Goal: Task Accomplishment & Management: Use online tool/utility

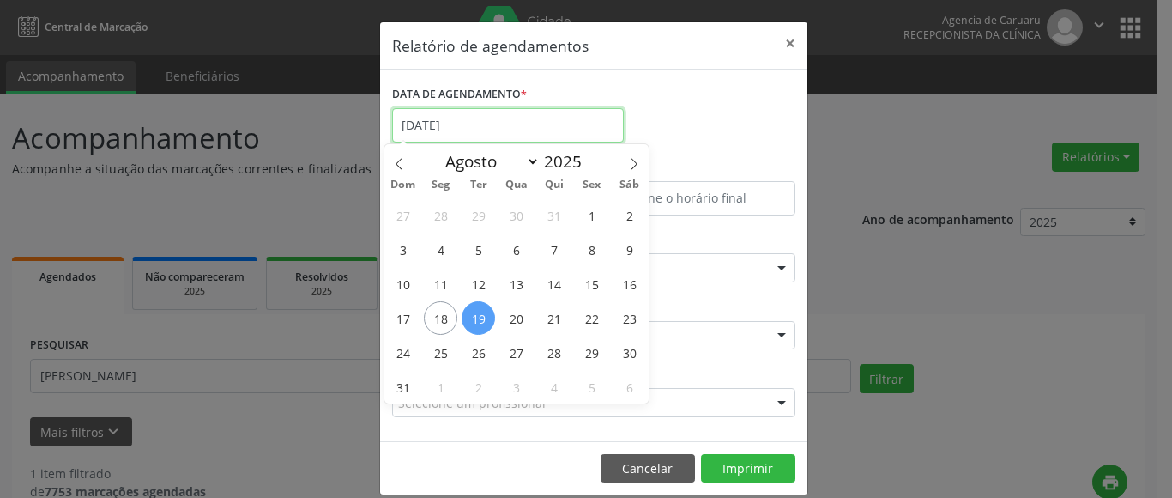
click at [445, 125] on input "[DATE]" at bounding box center [508, 125] width 232 height 34
click at [452, 324] on span "18" at bounding box center [440, 317] width 33 height 33
type input "[DATE]"
click at [451, 324] on span "18" at bounding box center [440, 317] width 33 height 33
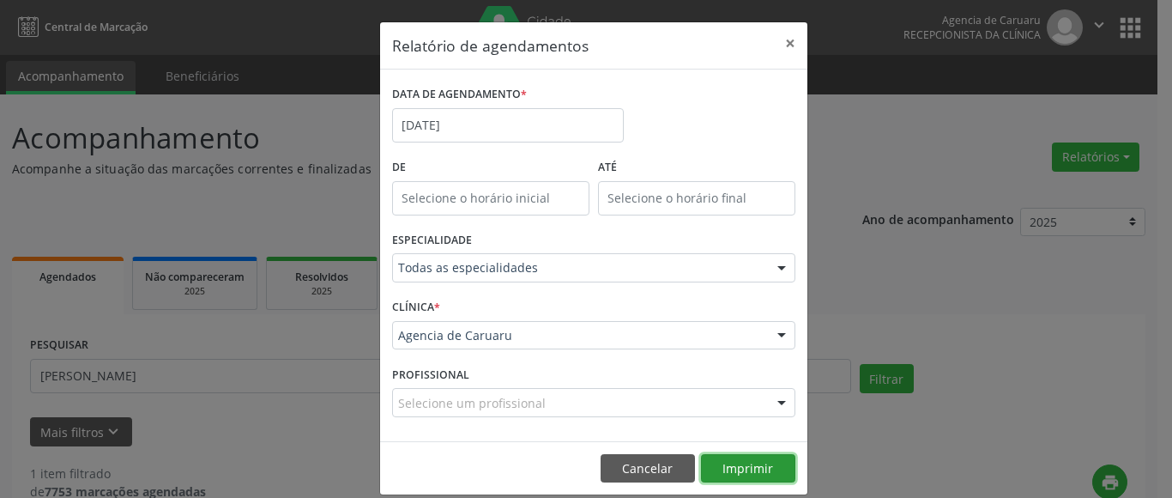
click at [757, 467] on button "Imprimir" at bounding box center [748, 468] width 94 height 29
click at [792, 44] on button "×" at bounding box center [790, 43] width 34 height 42
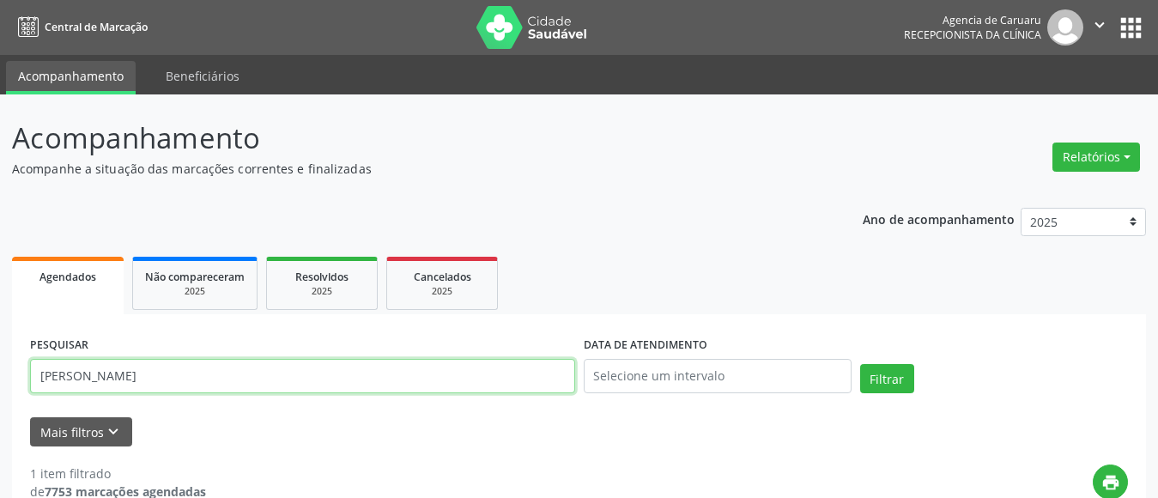
click at [227, 368] on input "[PERSON_NAME]" at bounding box center [302, 376] width 545 height 34
type input "M"
click at [860, 364] on button "Filtrar" at bounding box center [887, 378] width 54 height 29
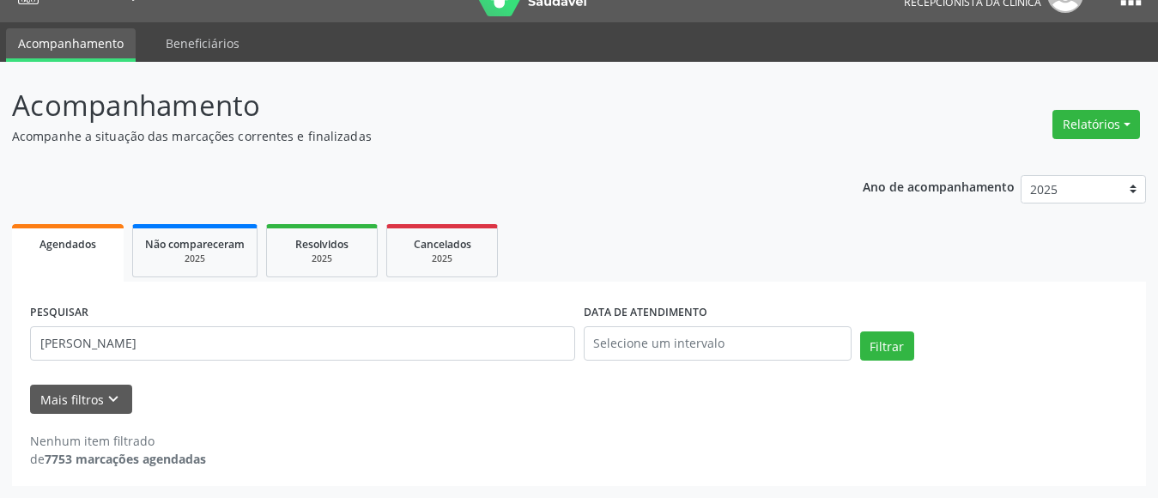
scroll to position [33, 0]
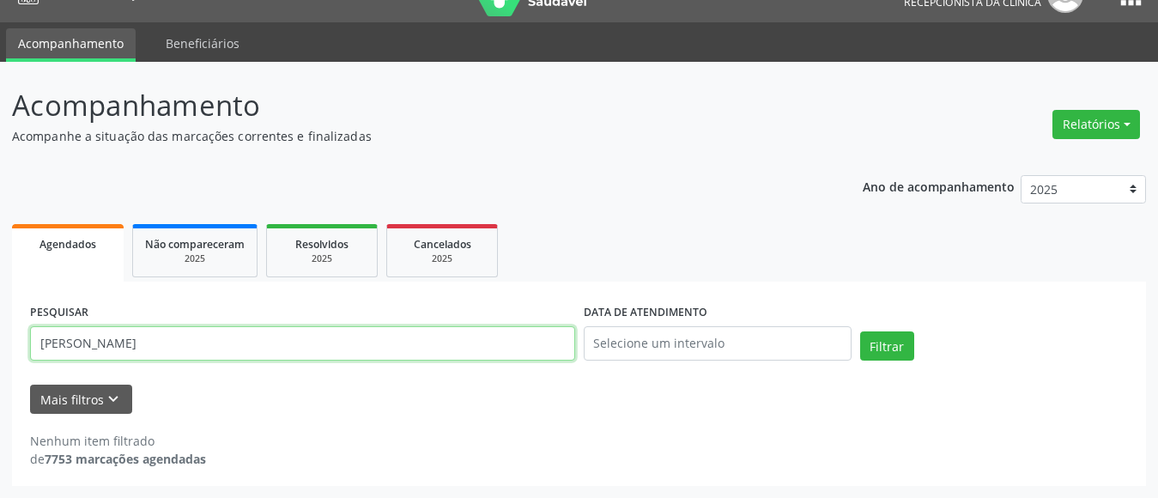
click at [288, 332] on input "[PERSON_NAME]" at bounding box center [302, 343] width 545 height 34
click at [114, 340] on input "[PERSON_NAME]" at bounding box center [302, 343] width 545 height 34
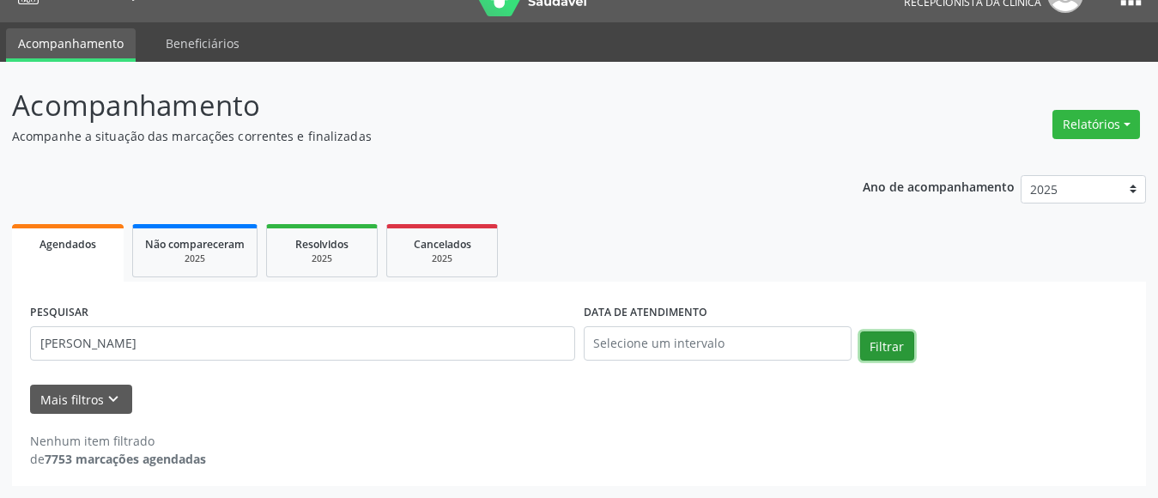
click at [894, 347] on button "Filtrar" at bounding box center [887, 345] width 54 height 29
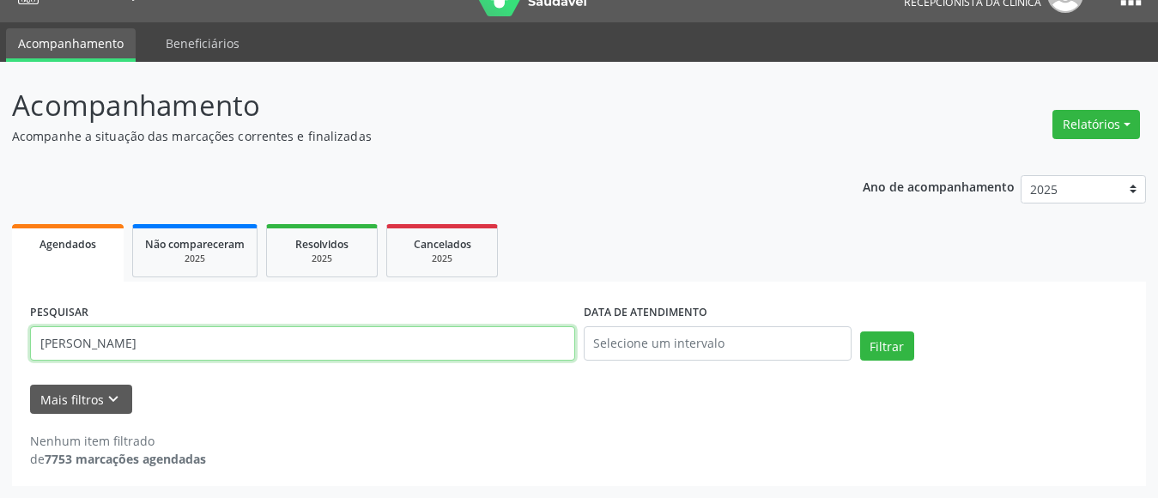
click at [280, 345] on input "[PERSON_NAME]" at bounding box center [302, 343] width 545 height 34
type input "M"
click at [101, 338] on input "text" at bounding box center [302, 343] width 545 height 34
type input "[PERSON_NAME]"
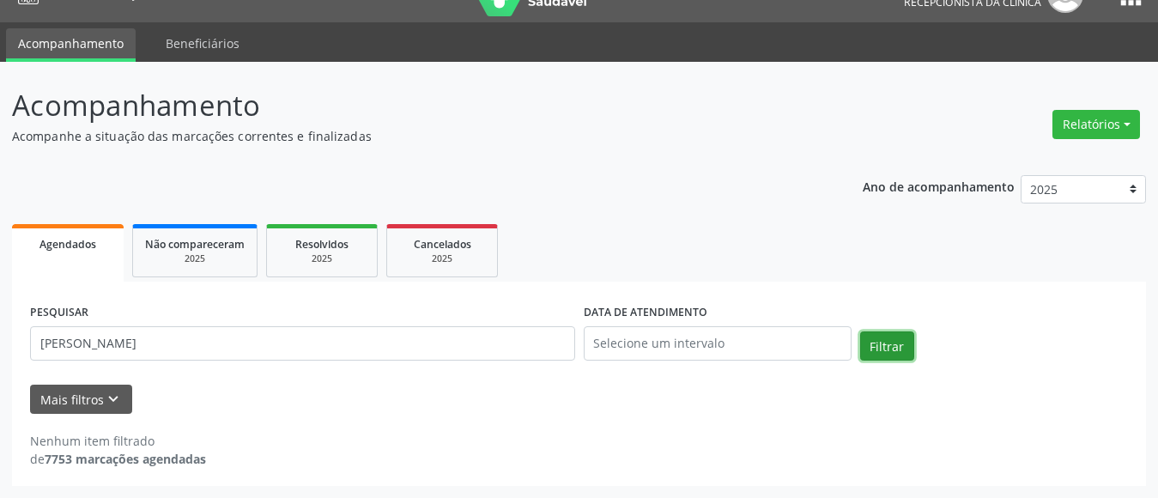
click at [887, 348] on button "Filtrar" at bounding box center [887, 345] width 54 height 29
click at [895, 354] on button "Filtrar" at bounding box center [887, 345] width 54 height 29
click at [890, 342] on button "Filtrar" at bounding box center [887, 345] width 54 height 29
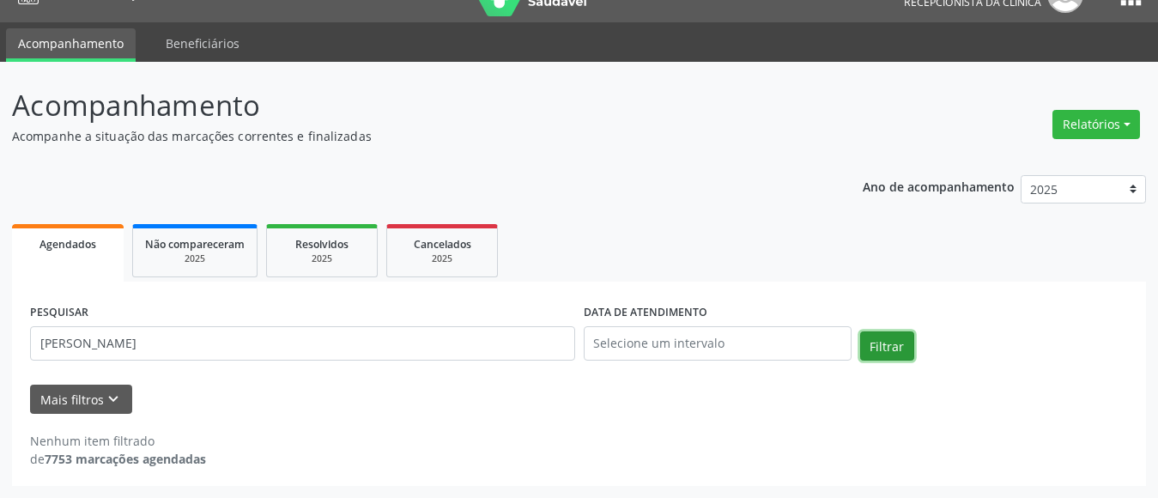
click at [890, 342] on button "Filtrar" at bounding box center [887, 345] width 54 height 29
click at [1102, 117] on button "Relatórios" at bounding box center [1096, 124] width 88 height 29
click at [999, 161] on link "Agendamentos" at bounding box center [1048, 161] width 185 height 24
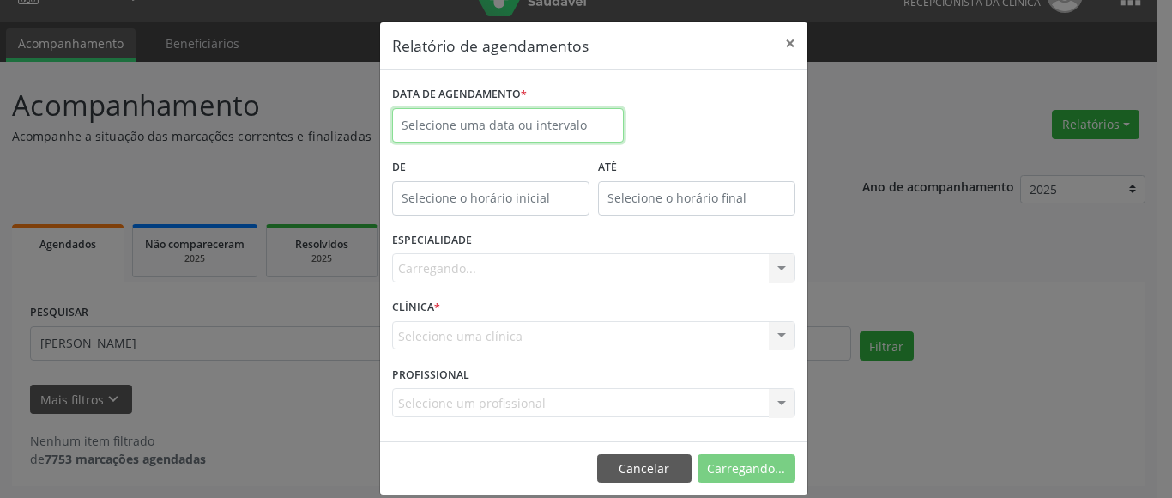
click at [424, 126] on input "text" at bounding box center [508, 125] width 232 height 34
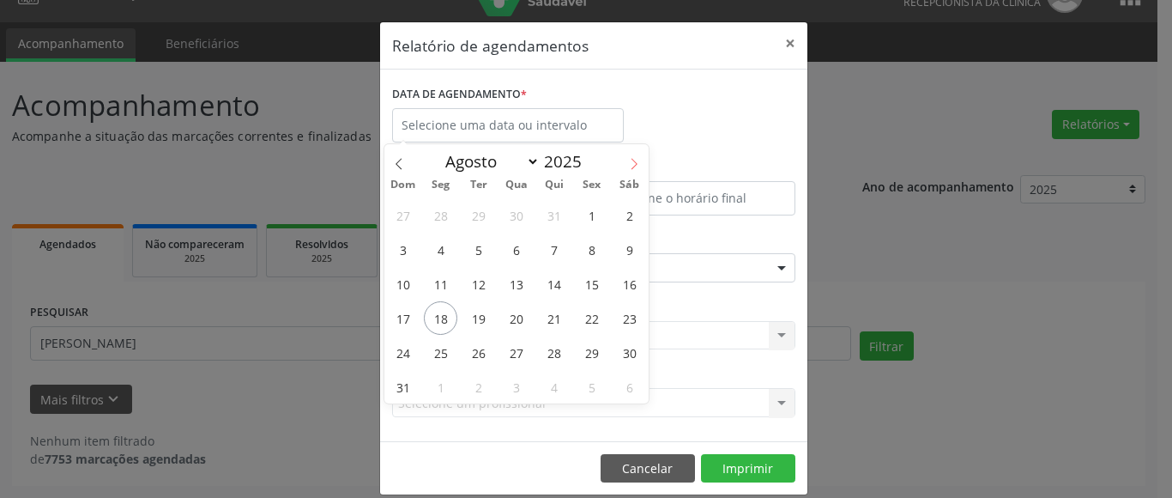
click at [637, 168] on icon at bounding box center [634, 164] width 12 height 12
select select "8"
click at [442, 247] on span "8" at bounding box center [440, 249] width 33 height 33
type input "[DATE]"
click at [442, 247] on span "8" at bounding box center [440, 249] width 33 height 33
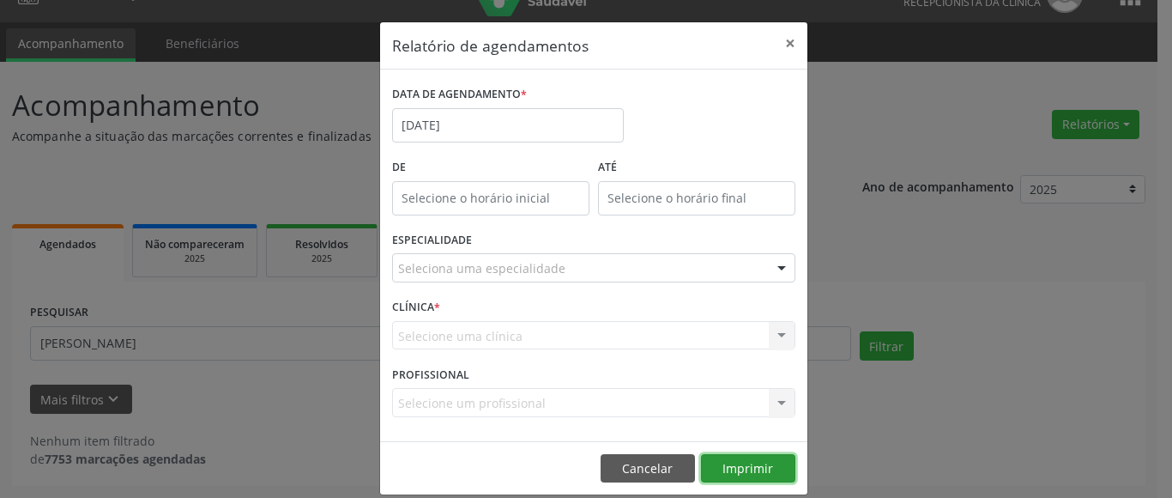
click at [754, 465] on button "Imprimir" at bounding box center [748, 468] width 94 height 29
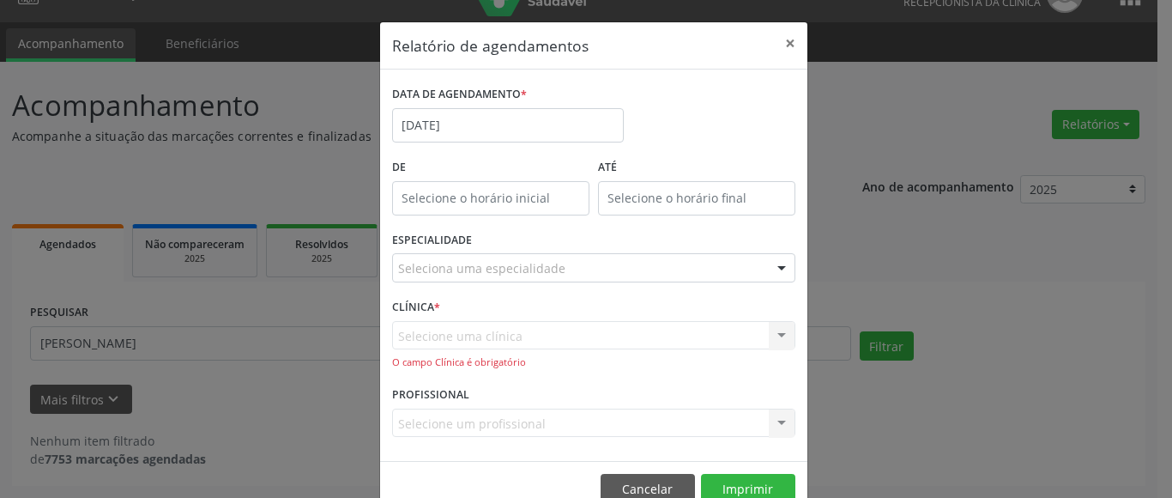
click at [451, 255] on div "Seleciona uma especialidade" at bounding box center [593, 267] width 403 height 29
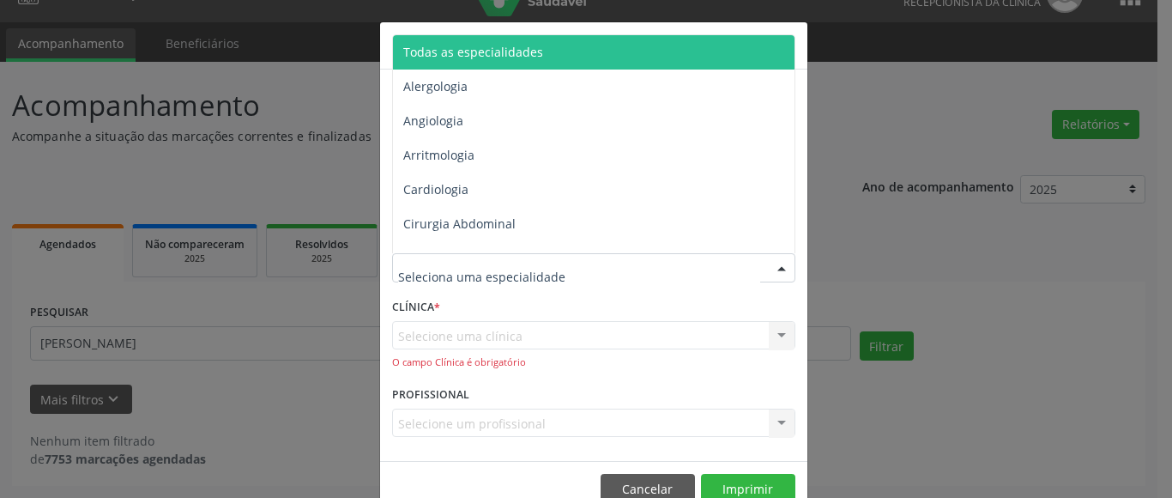
click at [454, 271] on input "text" at bounding box center [579, 276] width 362 height 34
click at [507, 51] on span "Todas as especialidades" at bounding box center [473, 52] width 140 height 16
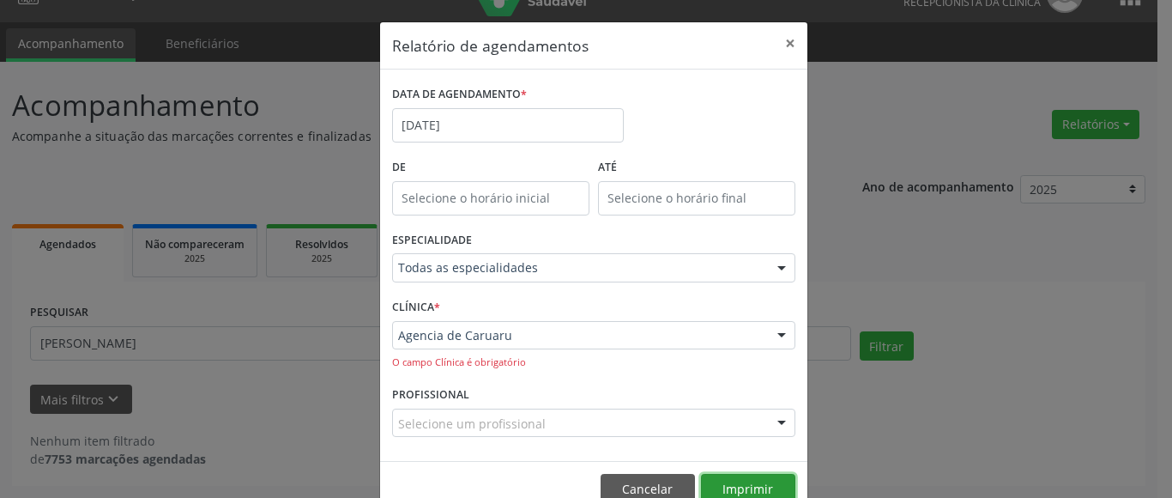
click at [739, 487] on button "Imprimir" at bounding box center [748, 488] width 94 height 29
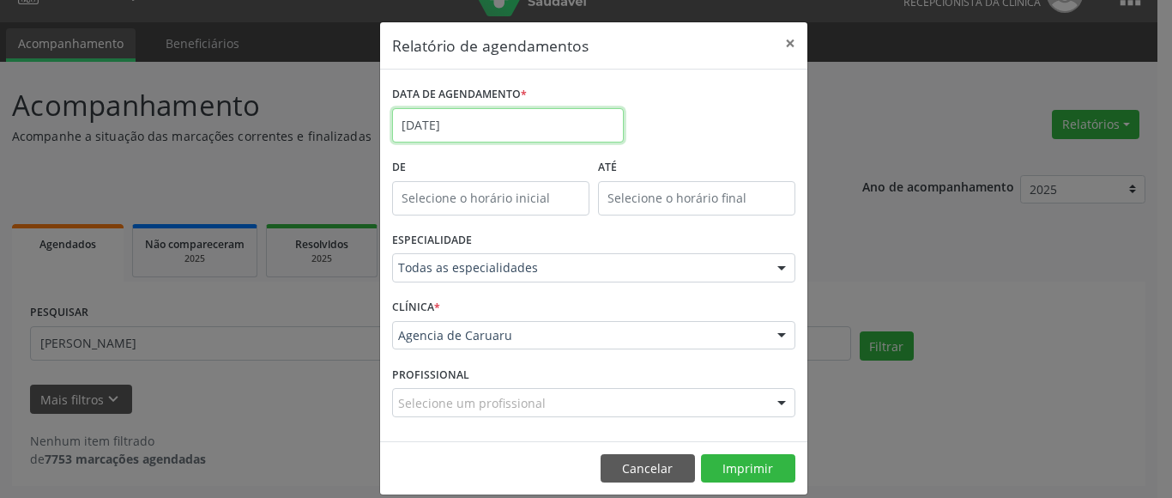
click at [462, 128] on input "[DATE]" at bounding box center [508, 125] width 232 height 34
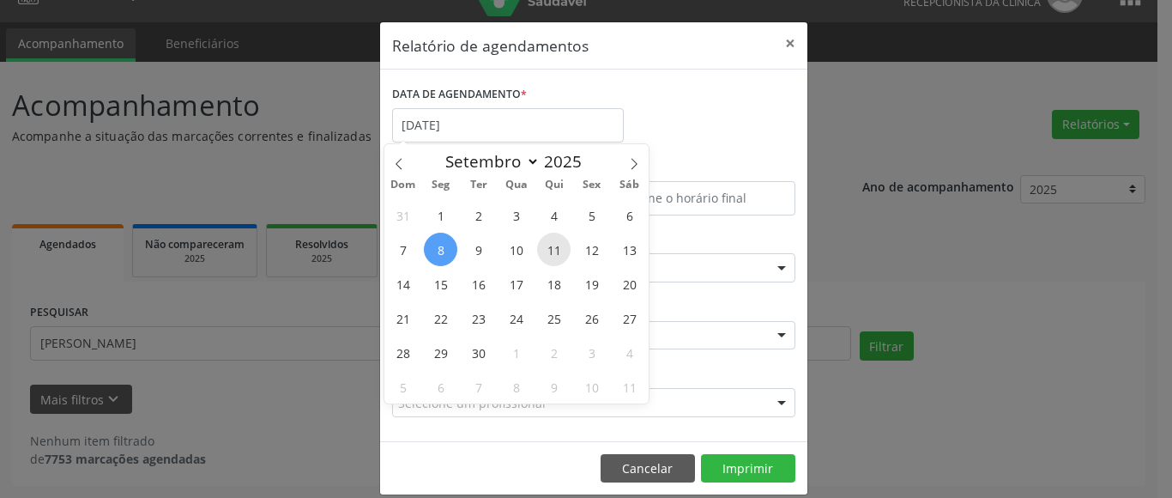
click at [549, 248] on span "11" at bounding box center [553, 249] width 33 height 33
type input "[DATE]"
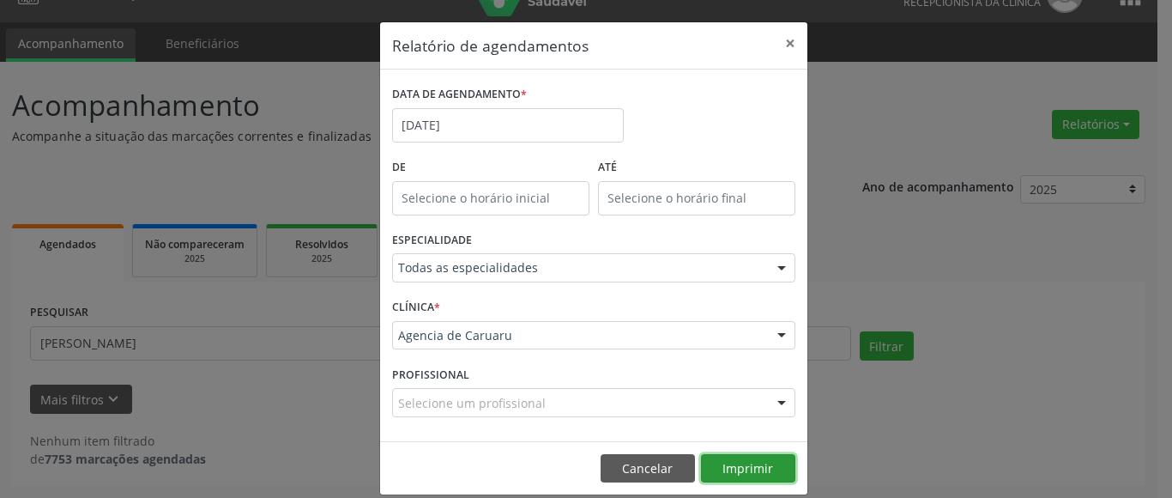
click at [748, 461] on button "Imprimir" at bounding box center [748, 468] width 94 height 29
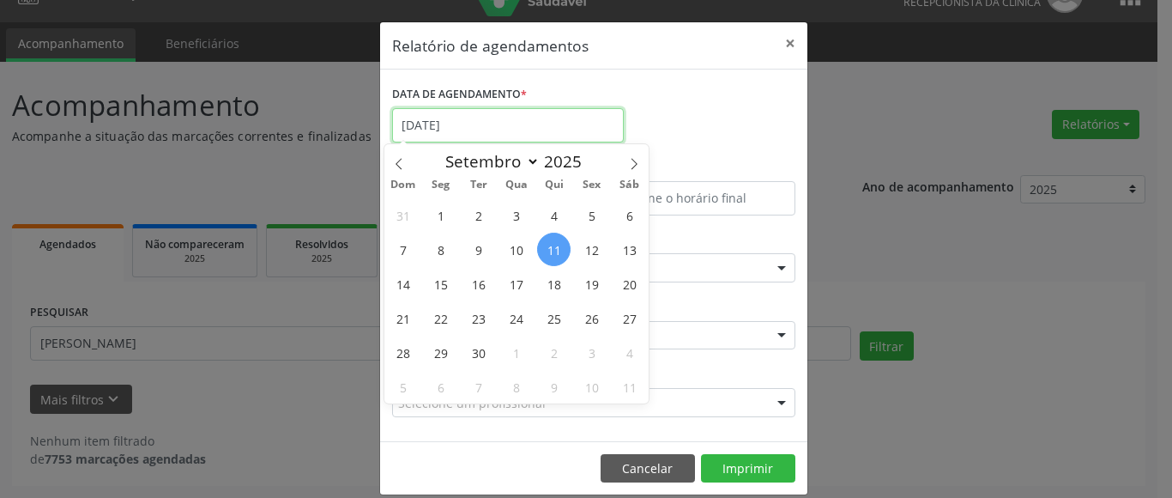
click at [445, 125] on input "[DATE]" at bounding box center [508, 125] width 232 height 34
click at [402, 162] on icon at bounding box center [399, 164] width 12 height 12
select select "7"
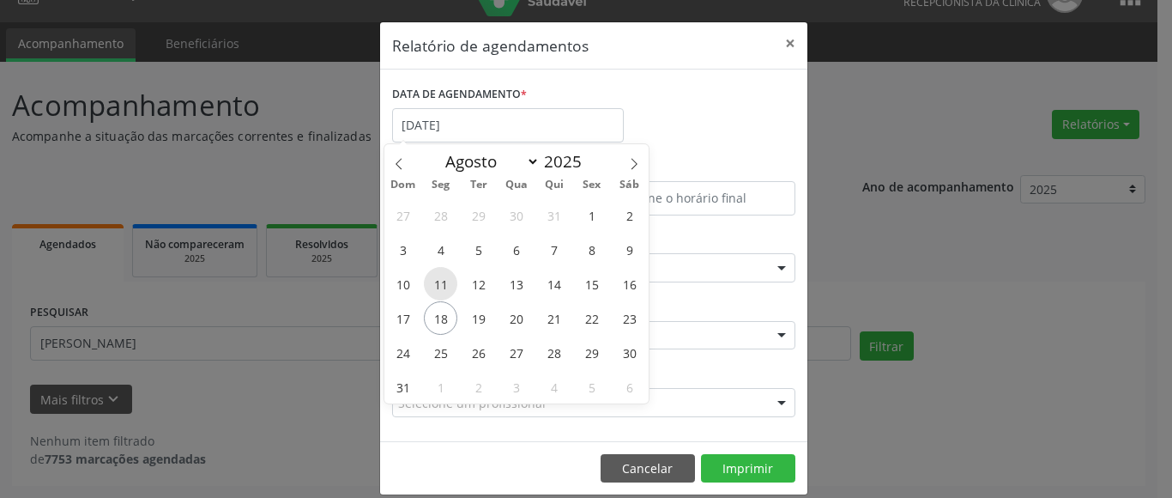
click at [440, 281] on span "11" at bounding box center [440, 283] width 33 height 33
type input "[DATE]"
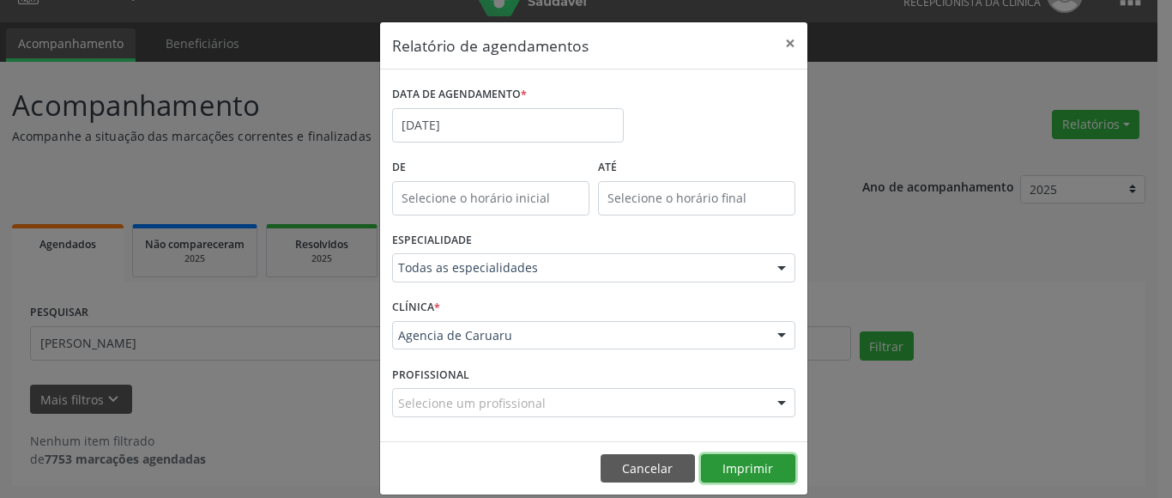
click at [768, 467] on button "Imprimir" at bounding box center [748, 468] width 94 height 29
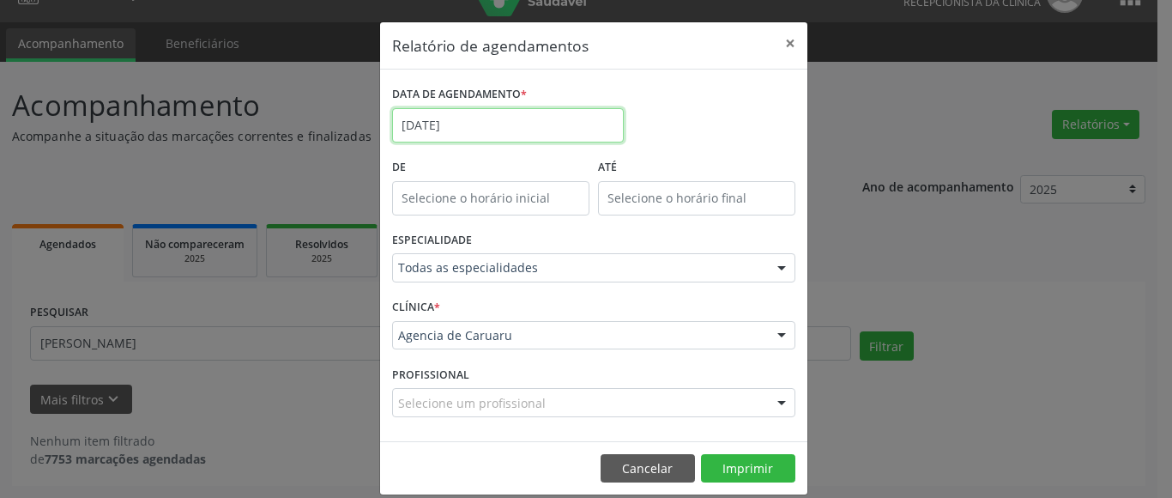
click at [527, 124] on input "[DATE]" at bounding box center [508, 125] width 232 height 34
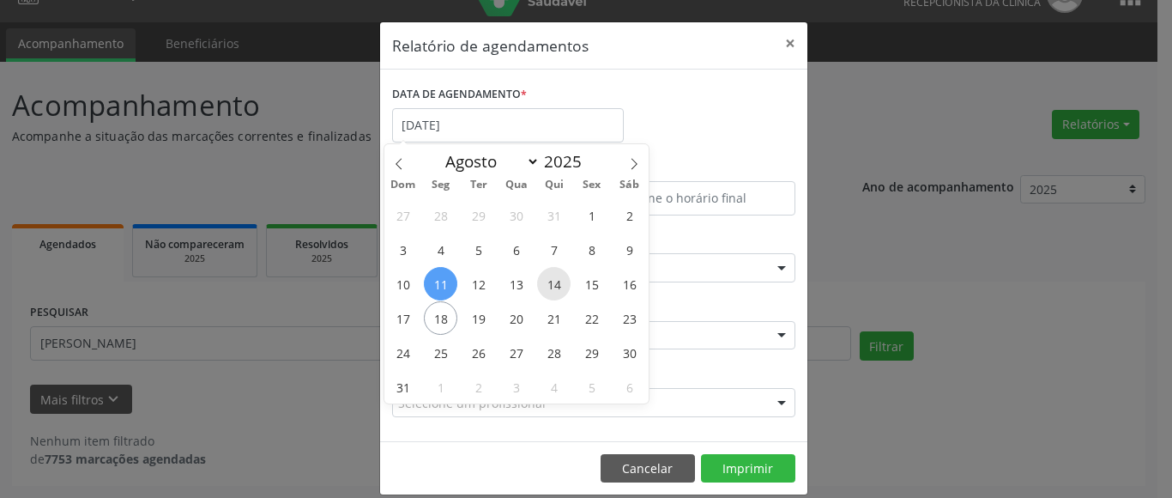
click at [556, 285] on span "14" at bounding box center [553, 283] width 33 height 33
type input "[DATE]"
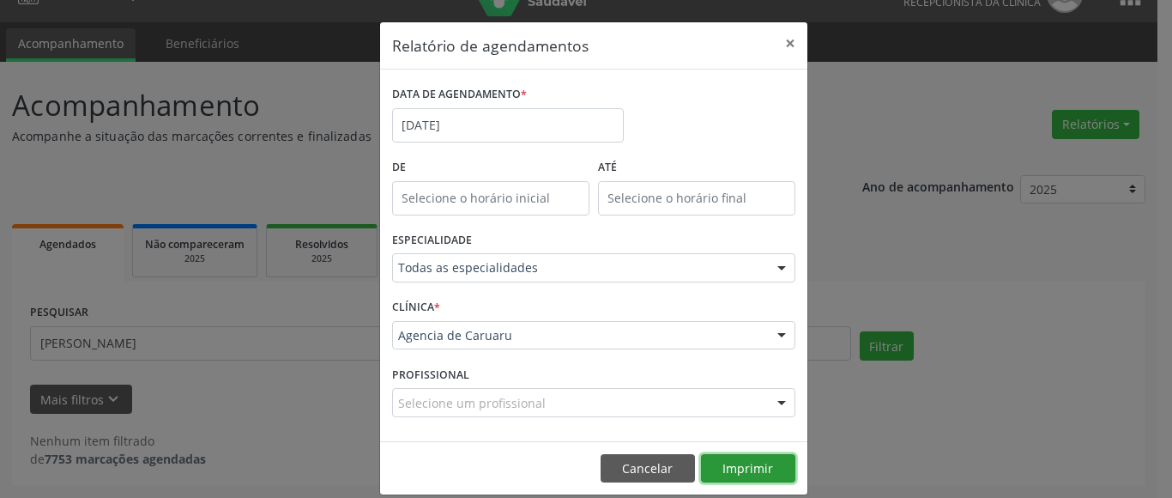
click at [716, 463] on button "Imprimir" at bounding box center [748, 468] width 94 height 29
click at [749, 469] on button "Imprimir" at bounding box center [748, 468] width 94 height 29
click at [787, 40] on button "×" at bounding box center [790, 43] width 34 height 42
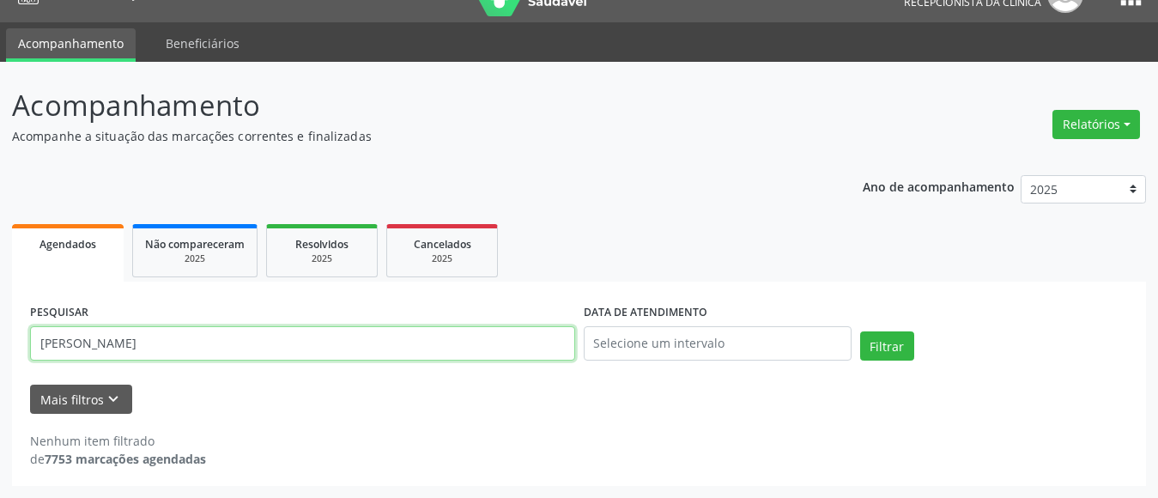
click at [282, 350] on input "[PERSON_NAME]" at bounding box center [302, 343] width 545 height 34
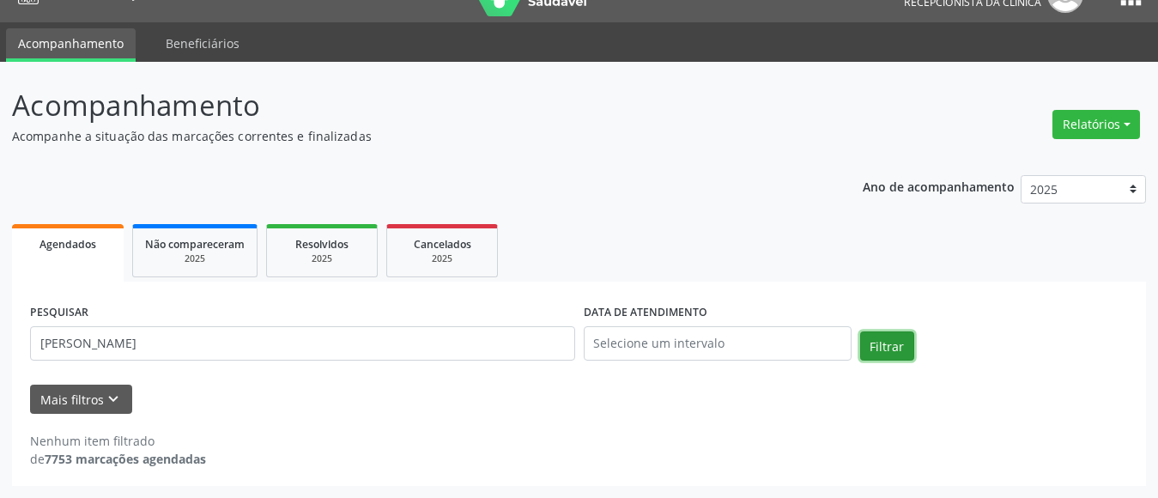
click at [875, 345] on button "Filtrar" at bounding box center [887, 345] width 54 height 29
click at [888, 360] on button "Filtrar" at bounding box center [887, 345] width 54 height 29
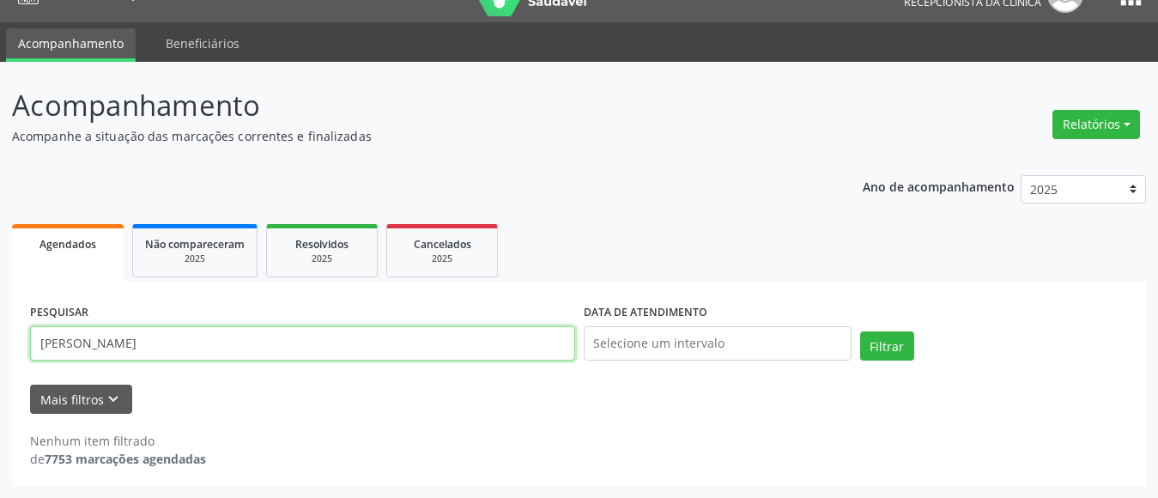
click at [295, 352] on input "[PERSON_NAME]" at bounding box center [302, 343] width 545 height 34
type input "M"
paste input "[PERSON_NAME] [GEOGRAPHIC_DATA]"
type input "[PERSON_NAME] [GEOGRAPHIC_DATA]"
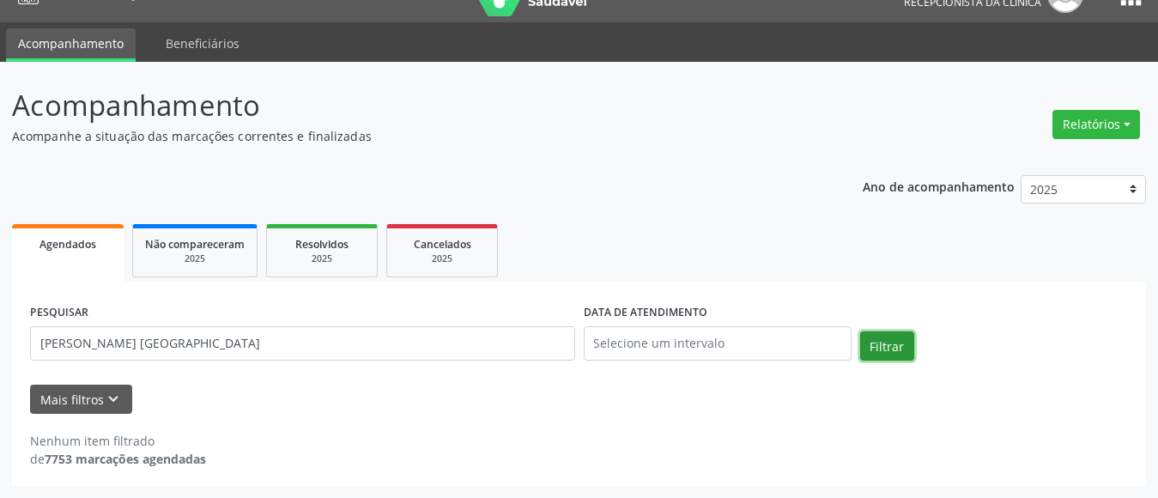
click at [896, 341] on button "Filtrar" at bounding box center [887, 345] width 54 height 29
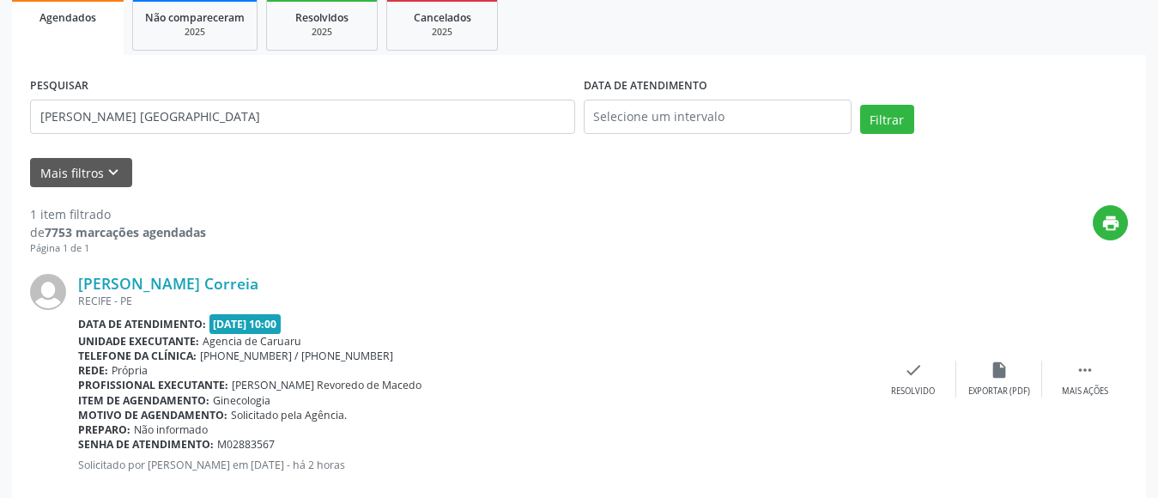
scroll to position [260, 0]
